Goal: Task Accomplishment & Management: Manage account settings

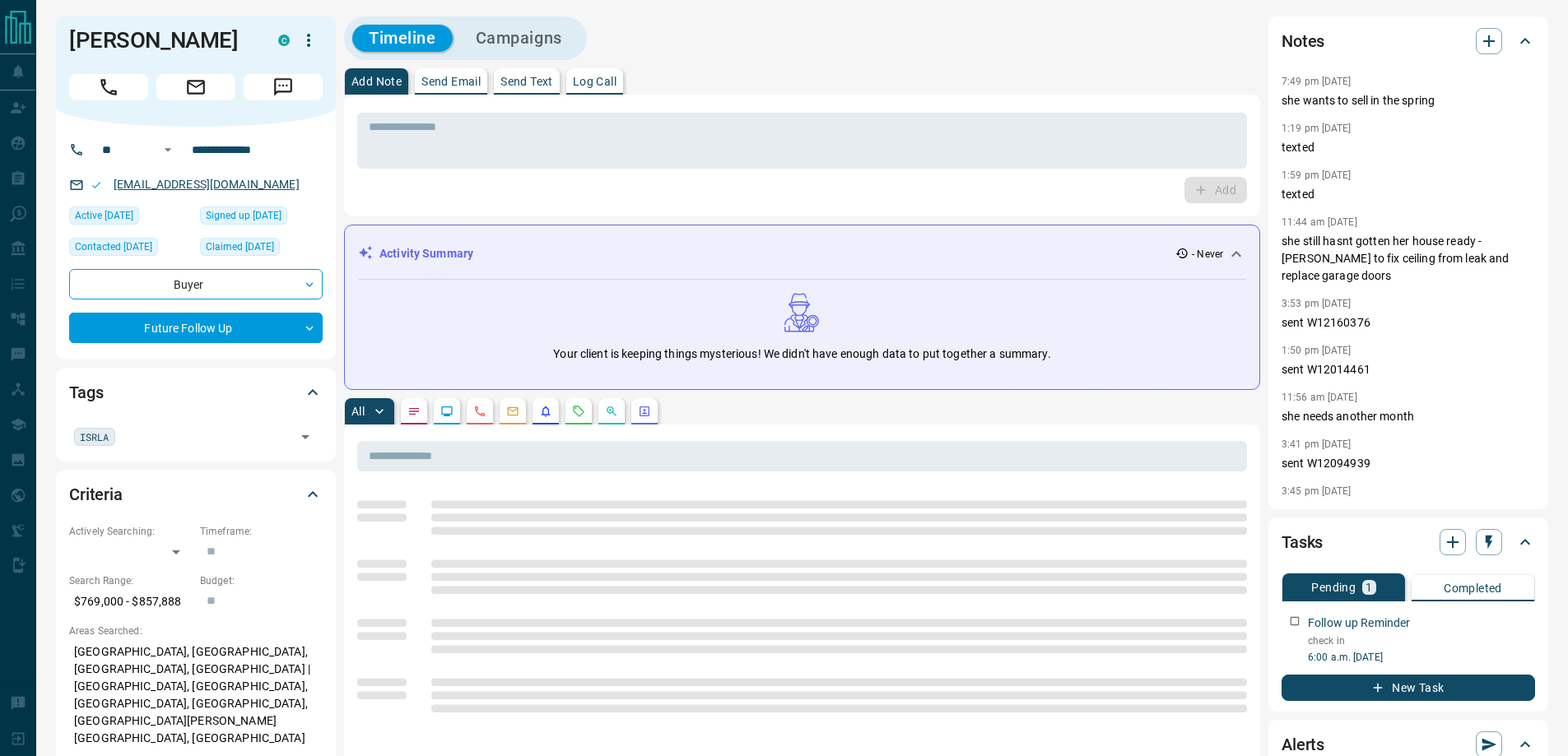
click at [208, 180] on link "[EMAIL_ADDRESS][DOMAIN_NAME]" at bounding box center [206, 184] width 186 height 13
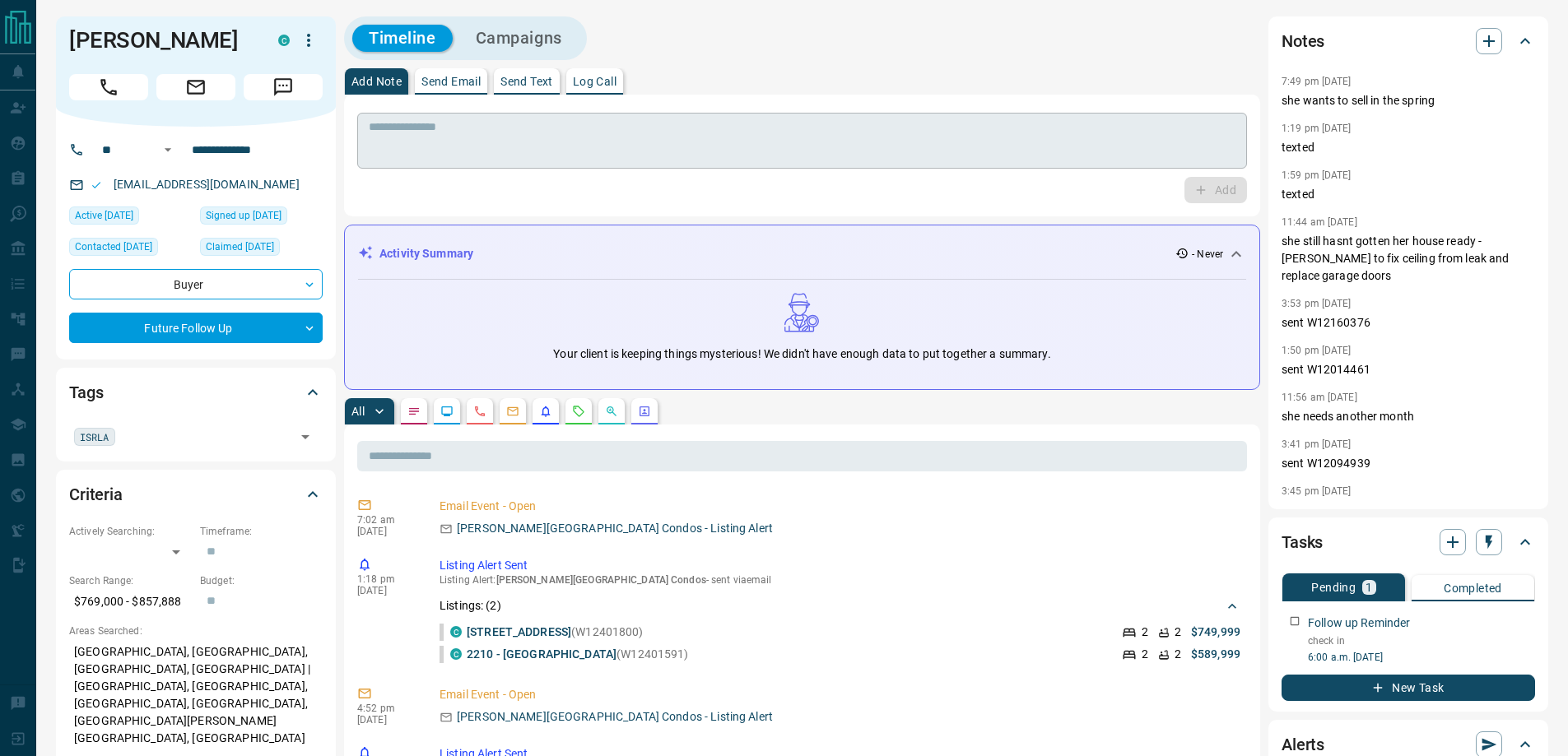
click at [493, 152] on textarea at bounding box center [802, 141] width 867 height 42
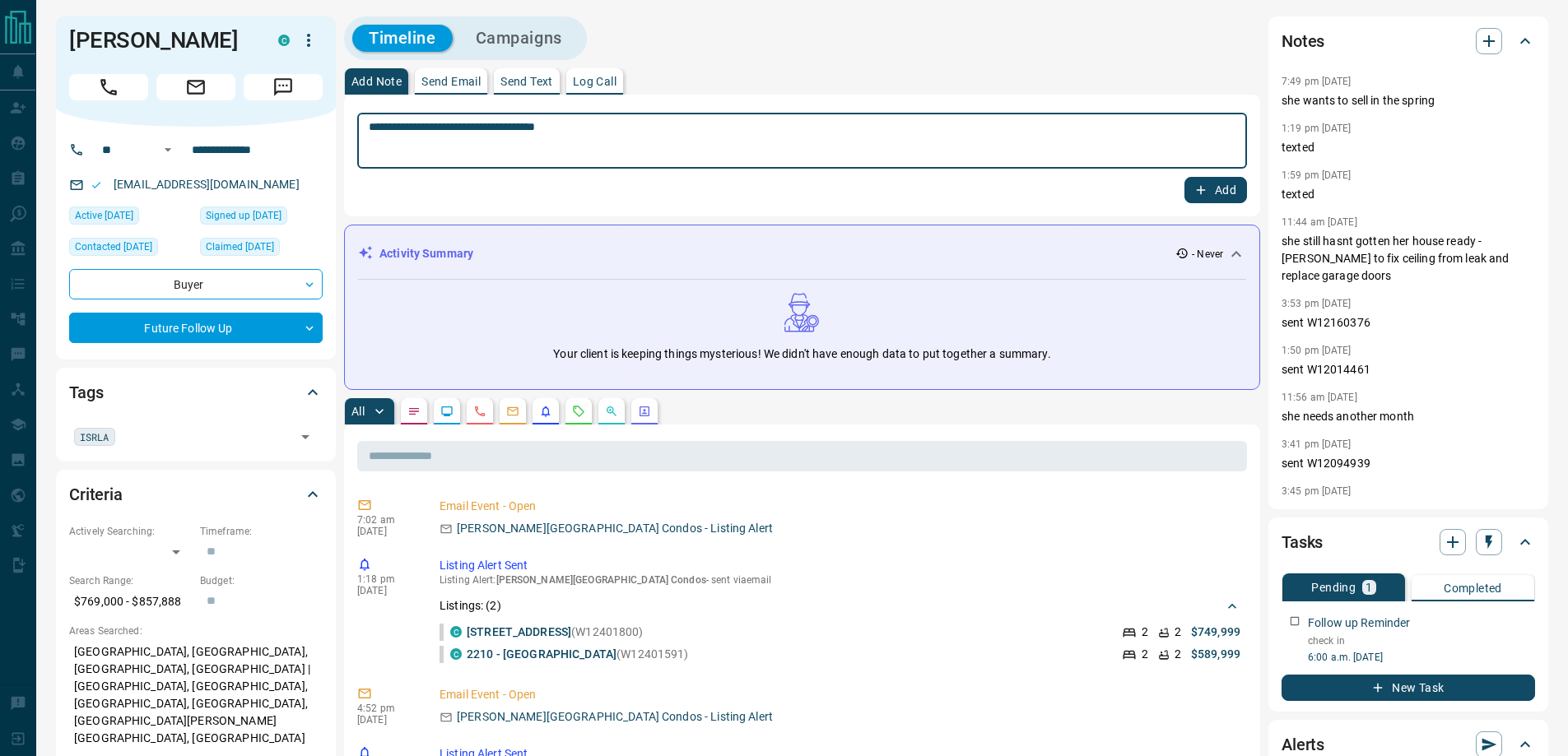
type textarea "**********"
click at [1184, 177] on button "Add" at bounding box center [1215, 190] width 62 height 26
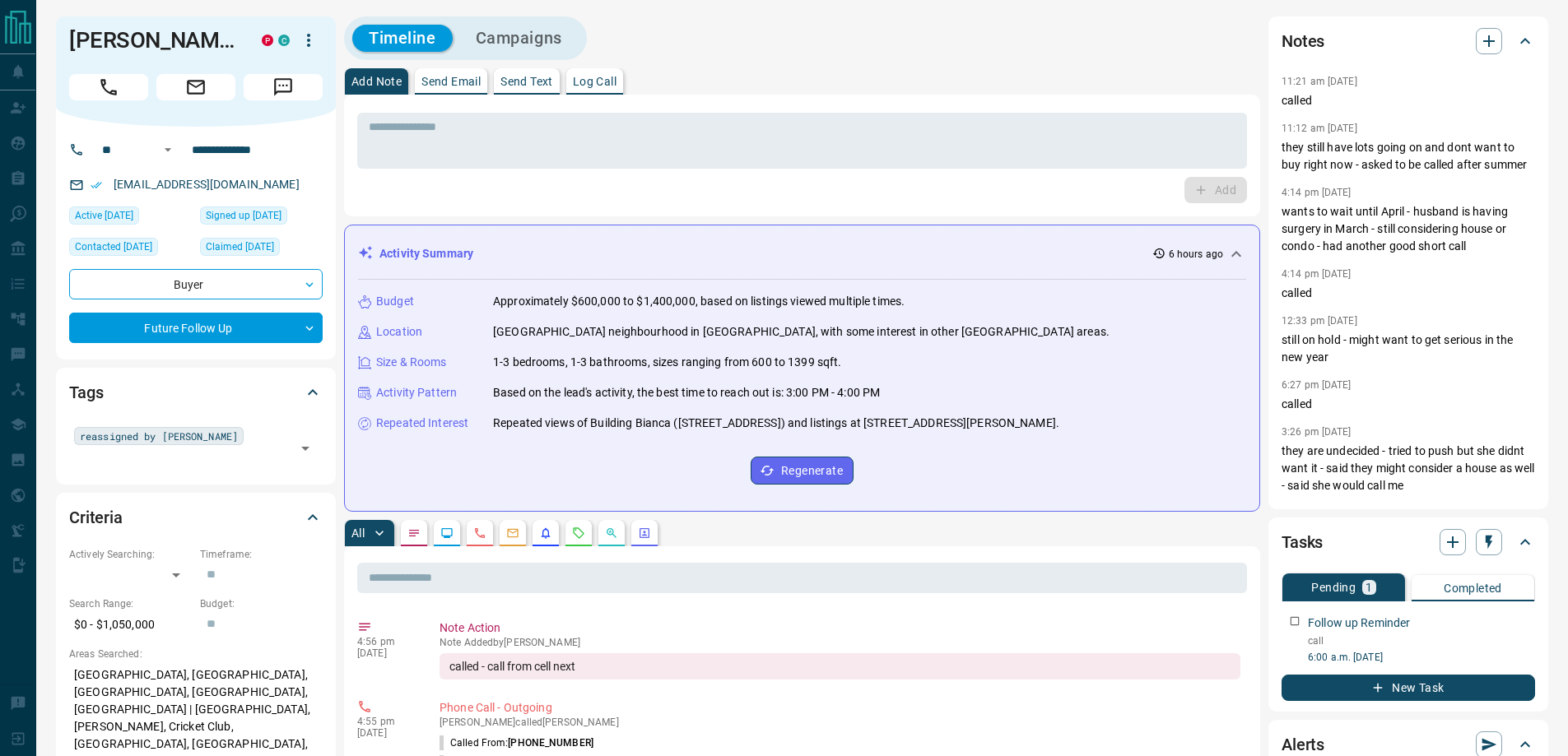
scroll to position [494, 0]
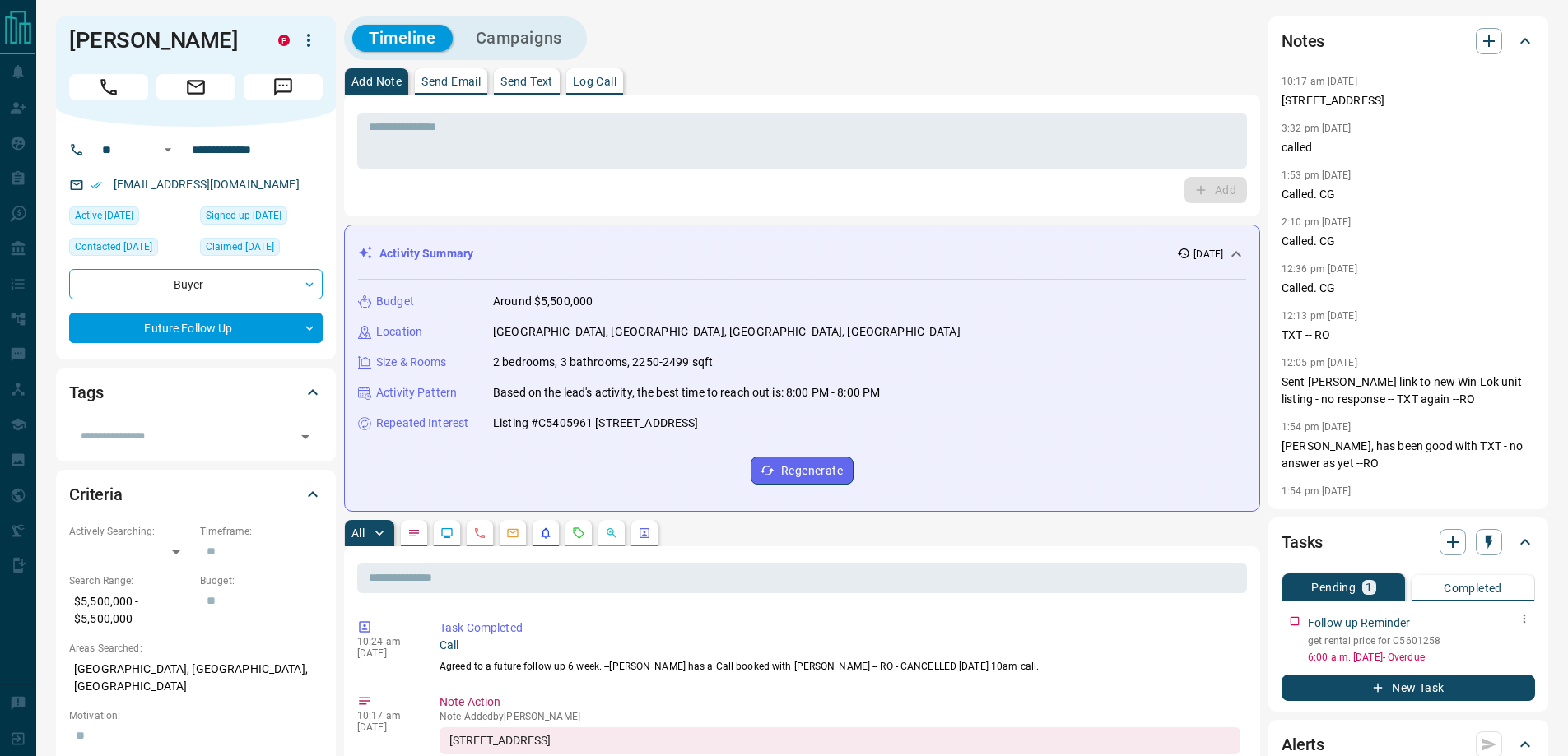
click at [1429, 634] on p "get rental price for C5601258" at bounding box center [1421, 641] width 227 height 15
click at [1418, 641] on p "get rental price for C5601258" at bounding box center [1421, 641] width 227 height 15
copy p "C5601258"
click at [187, 178] on link "thuhang_vu@yahoo.com" at bounding box center [206, 184] width 186 height 13
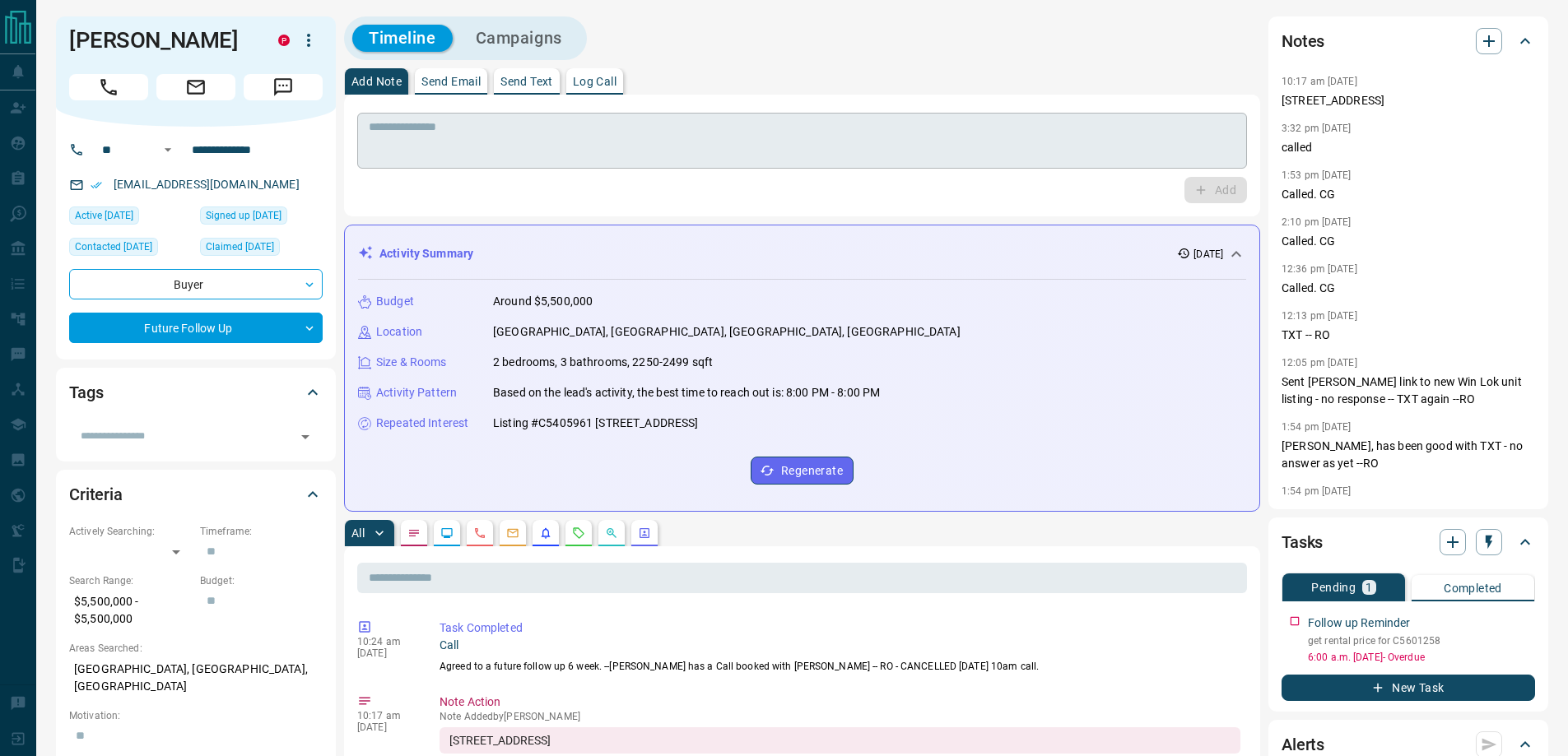
click at [698, 141] on textarea at bounding box center [802, 141] width 867 height 42
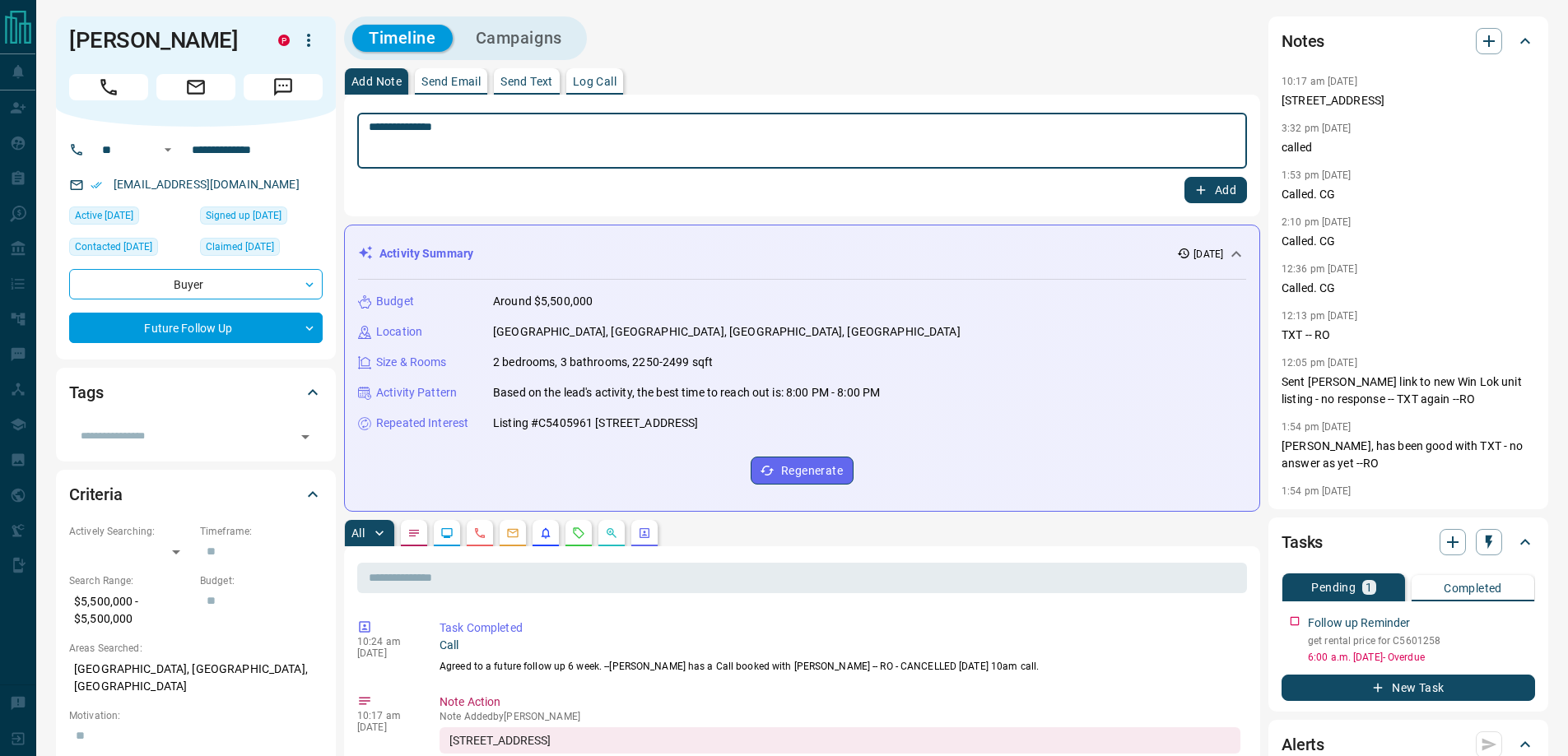
type textarea "**********"
click at [1184, 177] on button "Add" at bounding box center [1215, 190] width 62 height 26
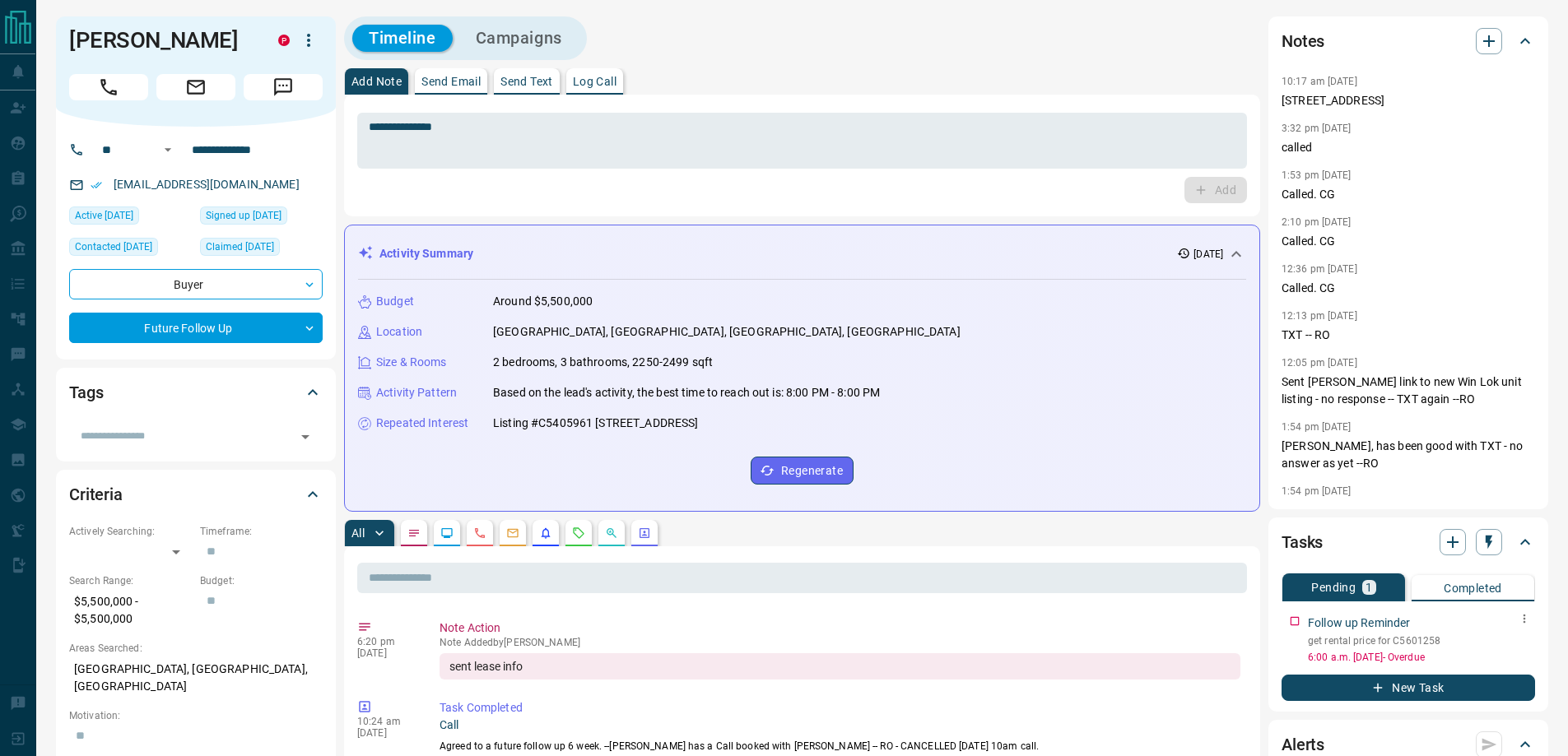
click at [1527, 625] on icon "button" at bounding box center [1524, 618] width 13 height 13
click at [1501, 650] on li "Edit" at bounding box center [1499, 650] width 73 height 25
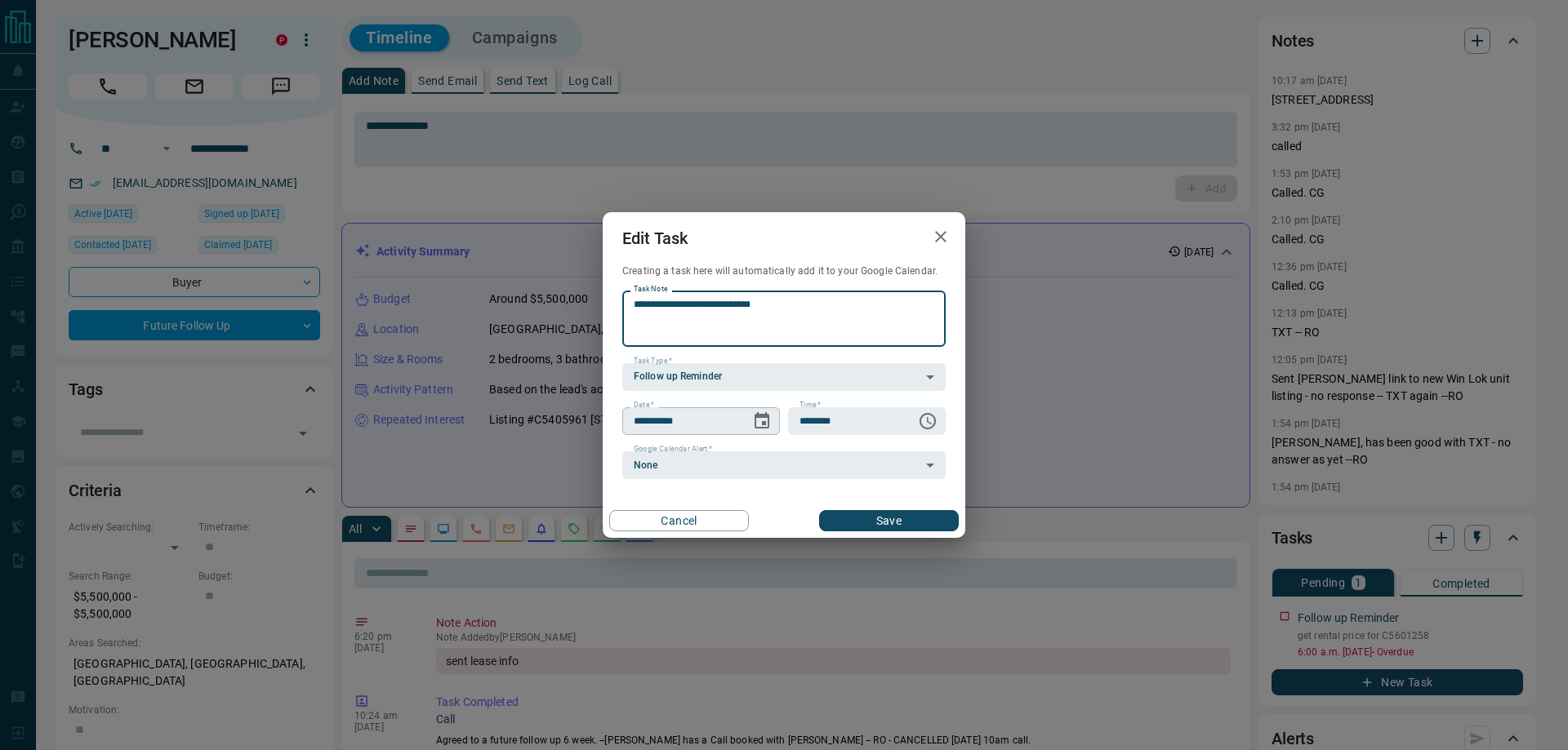
click at [761, 424] on icon "Choose date, selected date is Sep 15, 2025" at bounding box center [761, 421] width 20 height 20
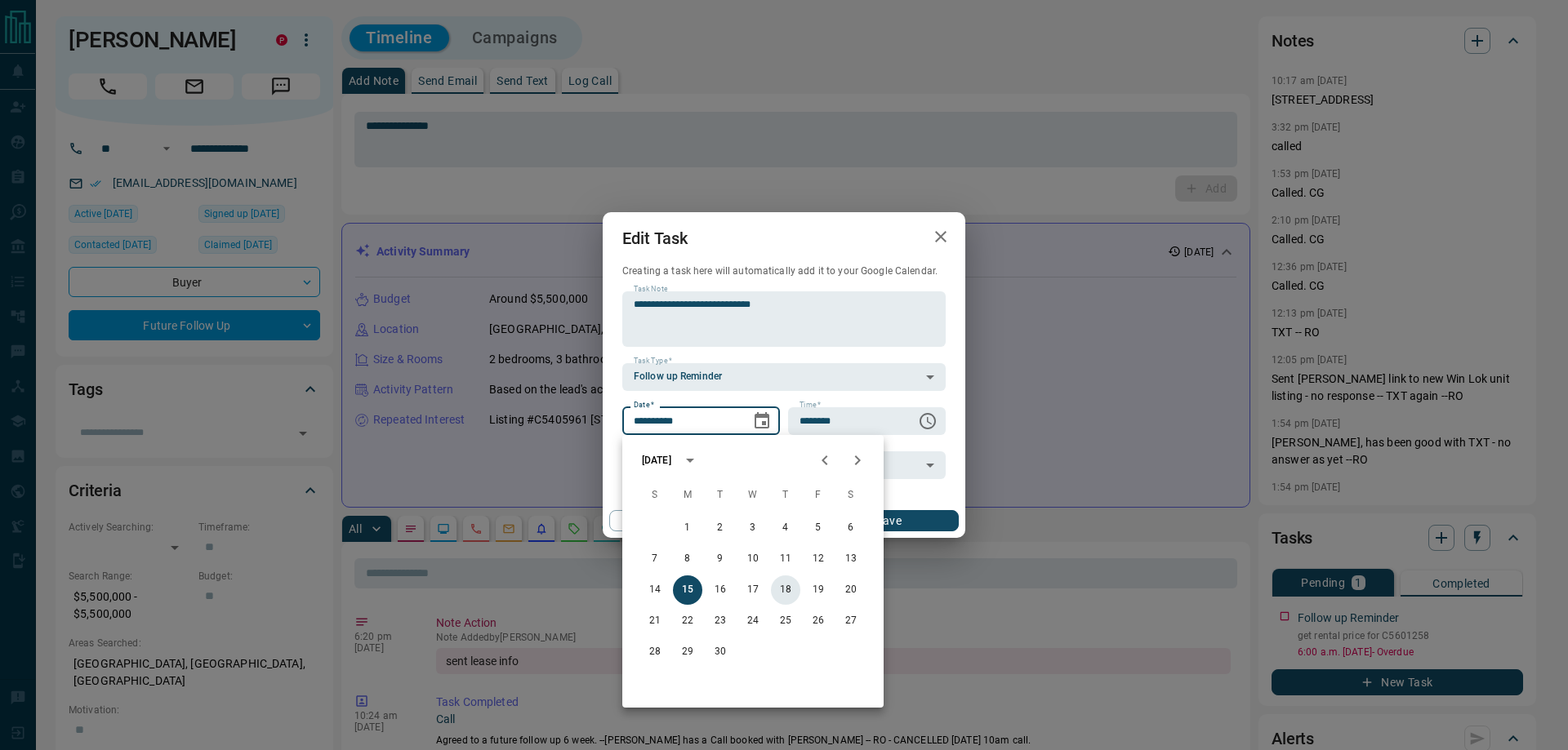
drag, startPoint x: 776, startPoint y: 588, endPoint x: 805, endPoint y: 568, distance: 35.2
click at [778, 588] on button "18" at bounding box center [785, 590] width 29 height 29
type input "**********"
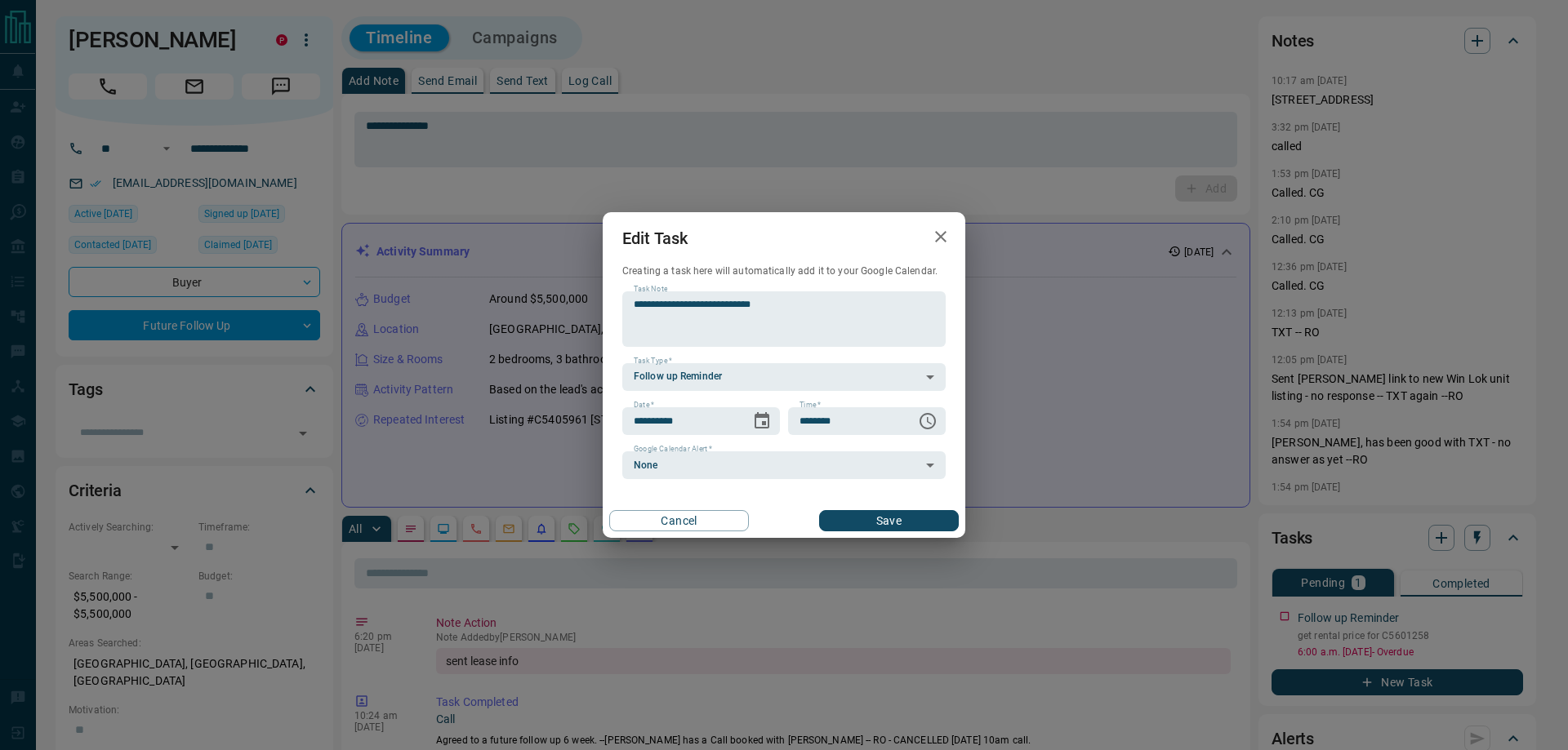
click at [913, 522] on button "Save" at bounding box center [888, 521] width 140 height 21
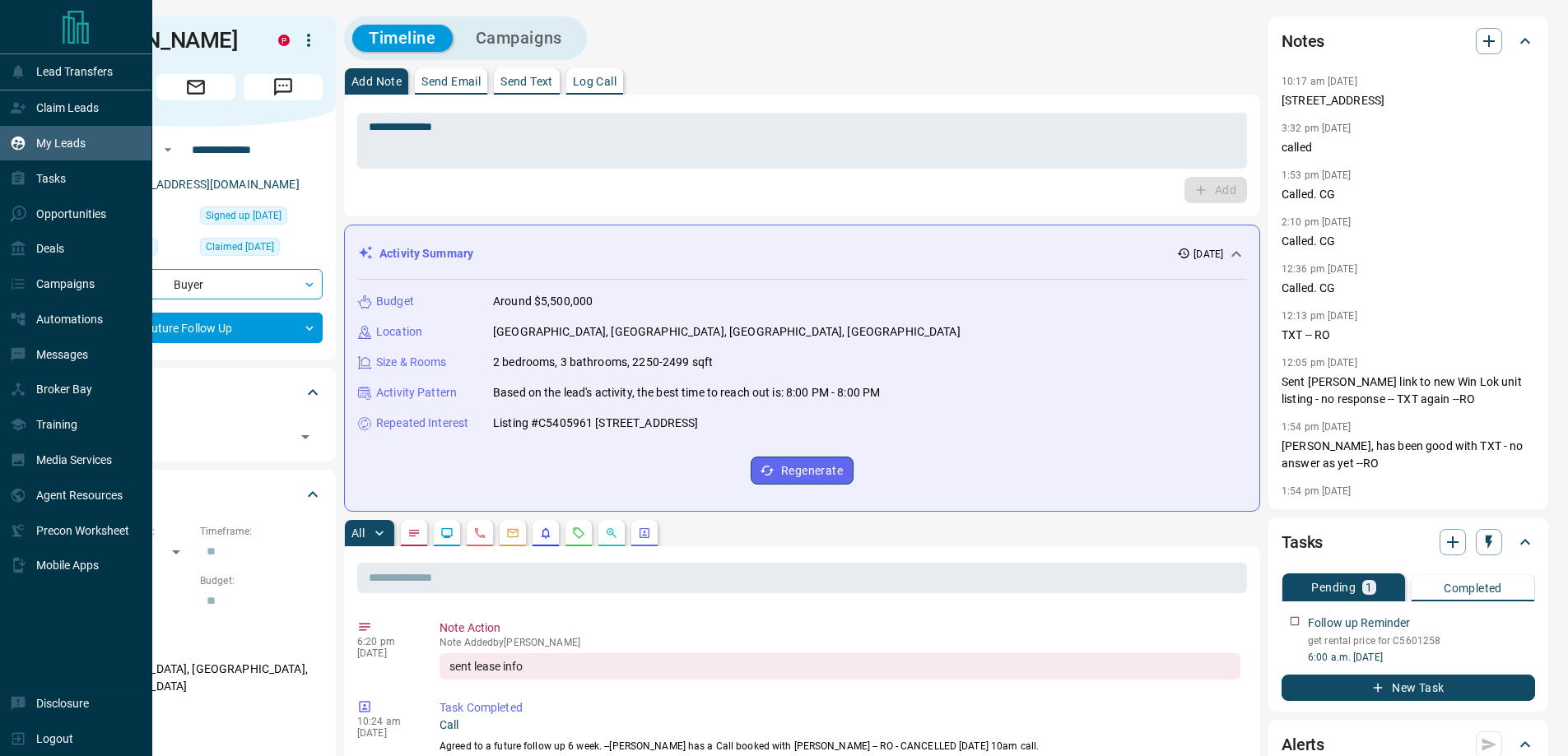
click at [22, 155] on div "My Leads" at bounding box center [48, 143] width 76 height 27
